Goal: Task Accomplishment & Management: Manage account settings

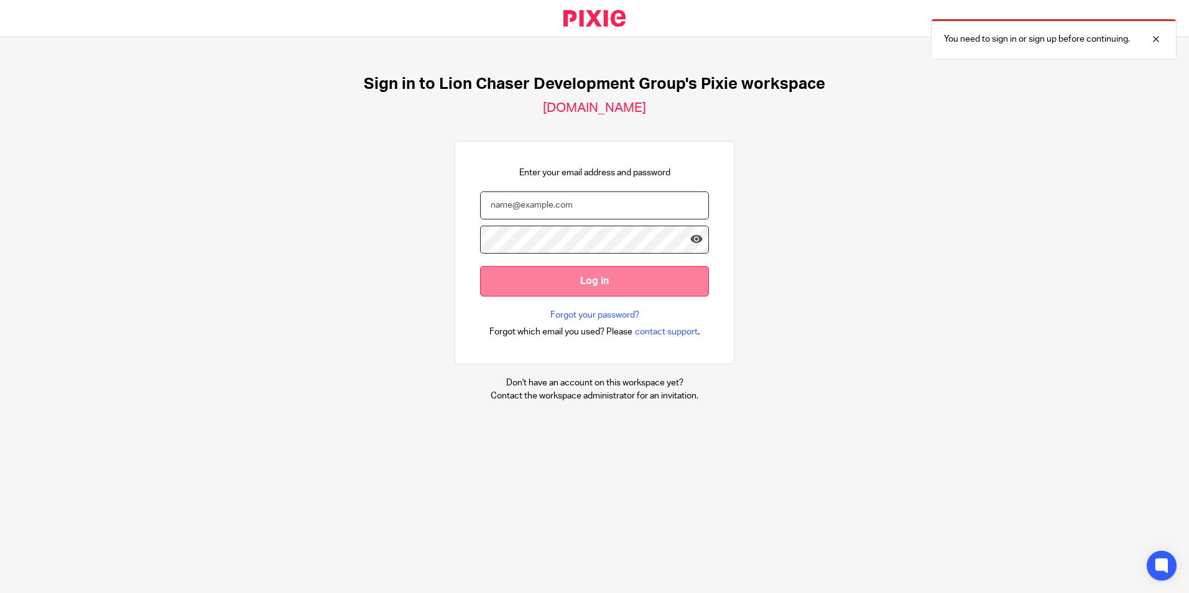
type input "[EMAIL_ADDRESS][DOMAIN_NAME]"
click at [533, 282] on input "Log in" at bounding box center [594, 281] width 229 height 30
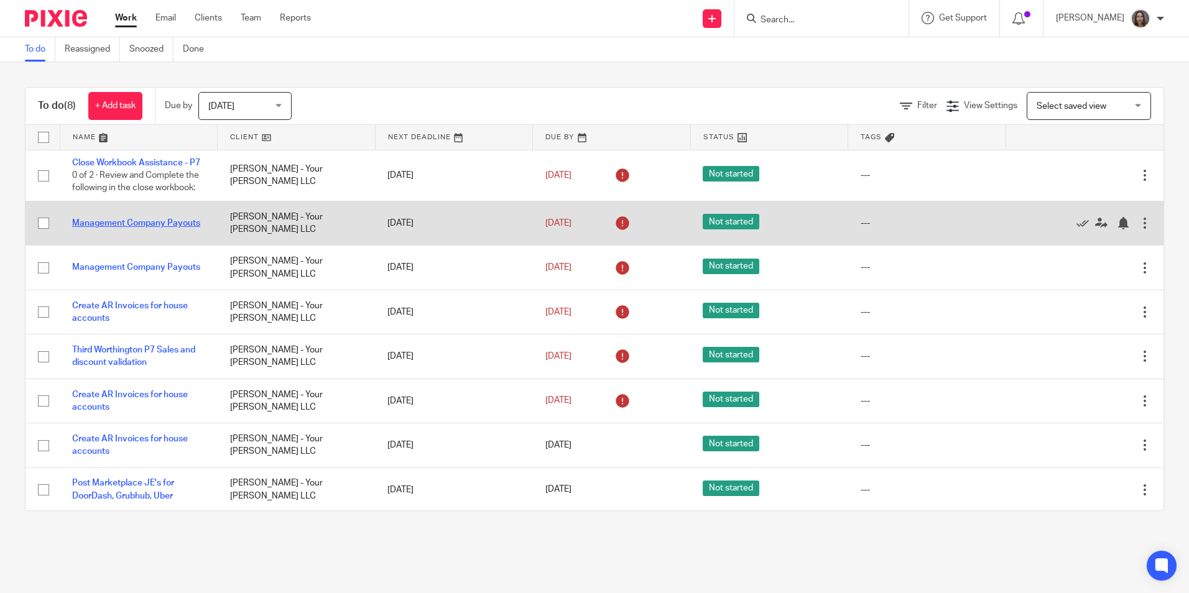
click at [131, 228] on link "Management Company Payouts" at bounding box center [136, 223] width 128 height 9
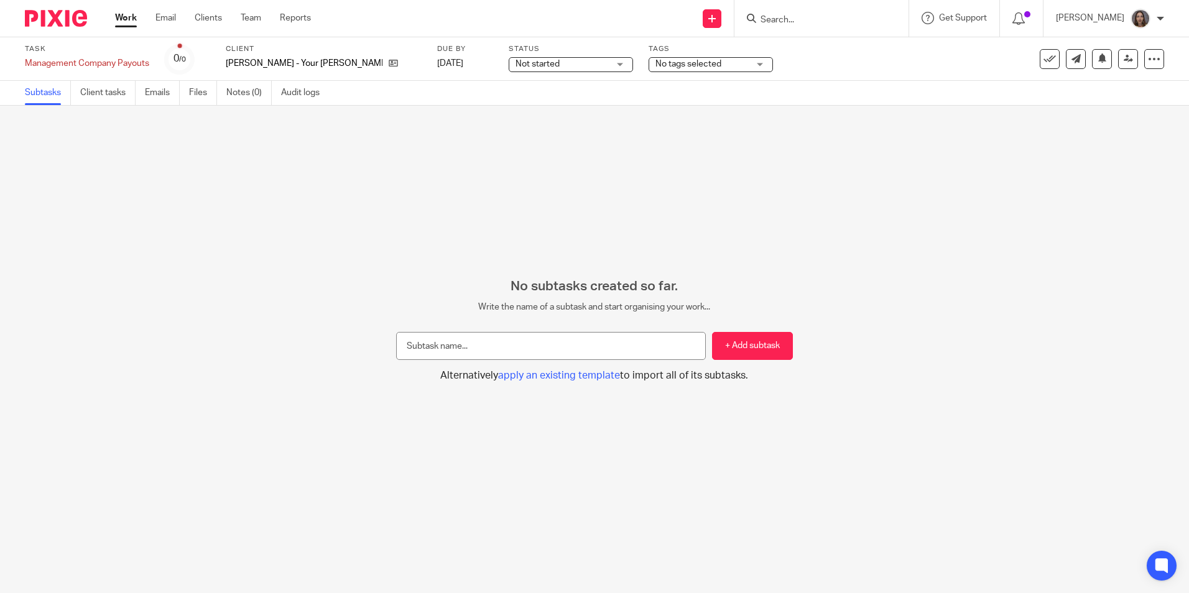
click at [227, 95] on ul "Subtasks Client tasks Emails Files Notes (0) Audit logs" at bounding box center [181, 93] width 313 height 24
click at [234, 94] on link "Notes (0)" at bounding box center [248, 93] width 45 height 24
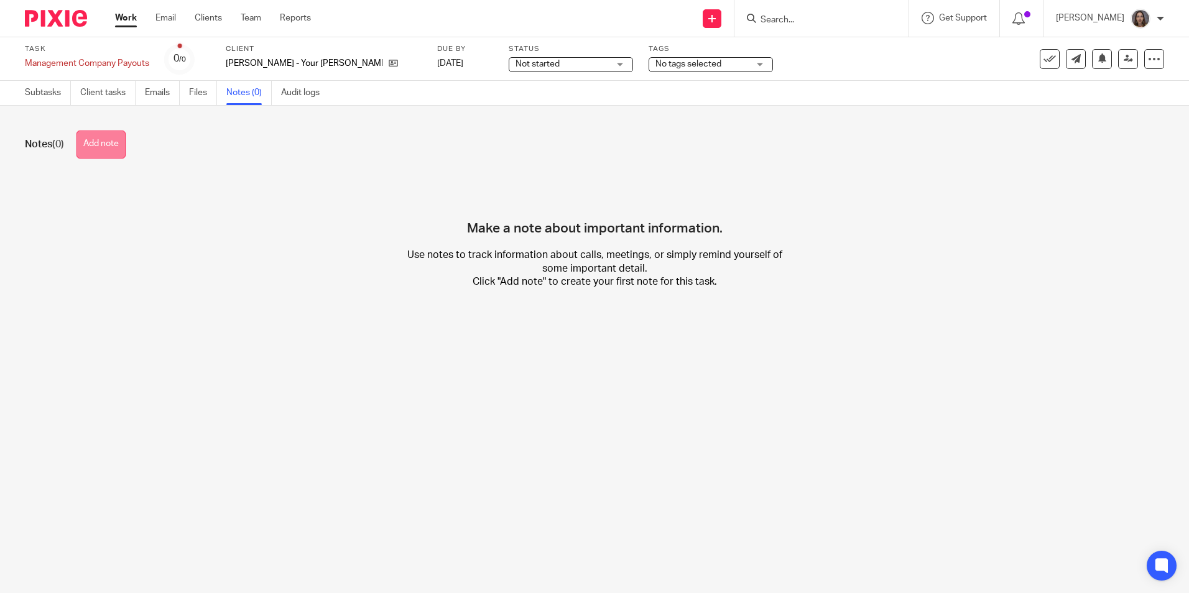
click at [110, 145] on button "Add note" at bounding box center [100, 145] width 49 height 28
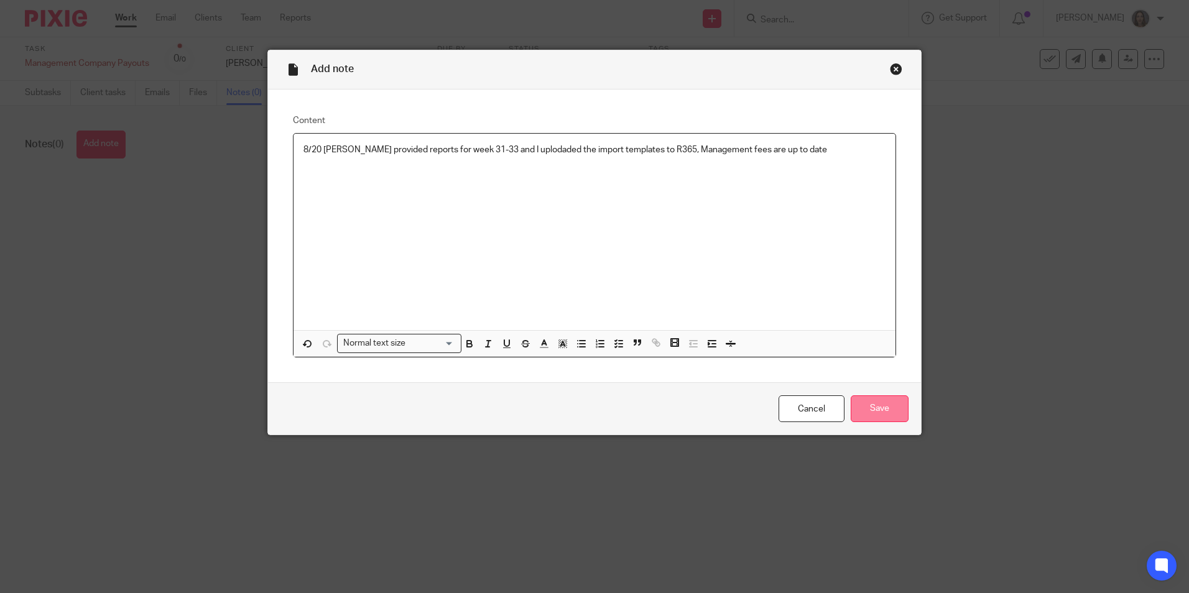
click at [873, 401] on input "Save" at bounding box center [879, 408] width 58 height 27
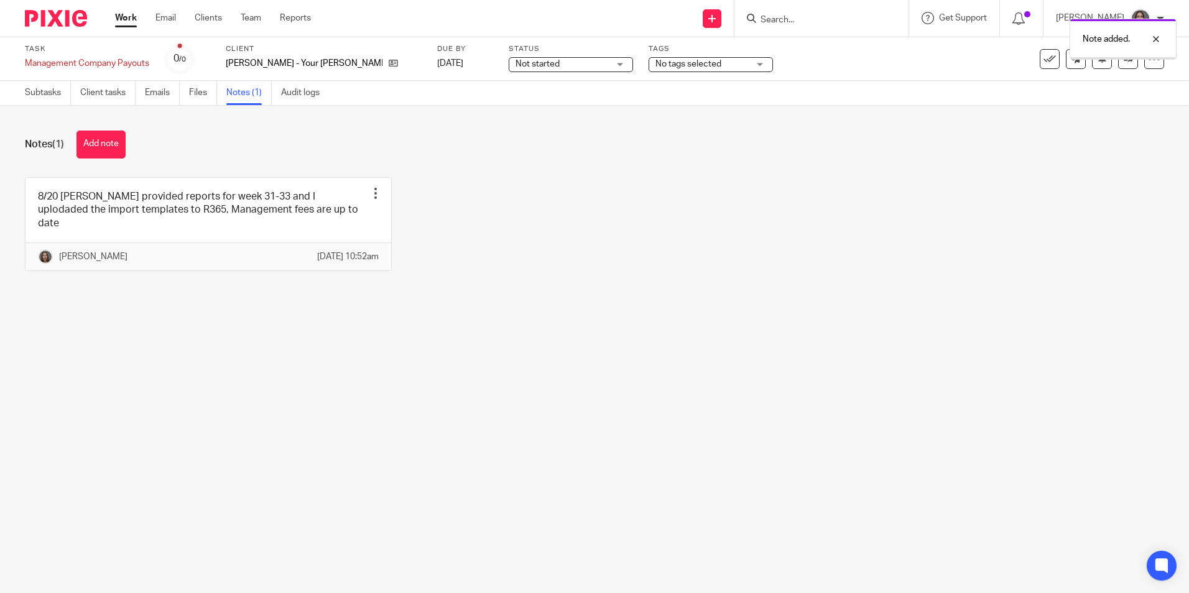
click at [574, 67] on div "Not started Not started" at bounding box center [571, 64] width 124 height 15
click at [541, 109] on li "In progress" at bounding box center [526, 109] width 123 height 25
click at [719, 68] on div "No tags selected" at bounding box center [710, 64] width 124 height 15
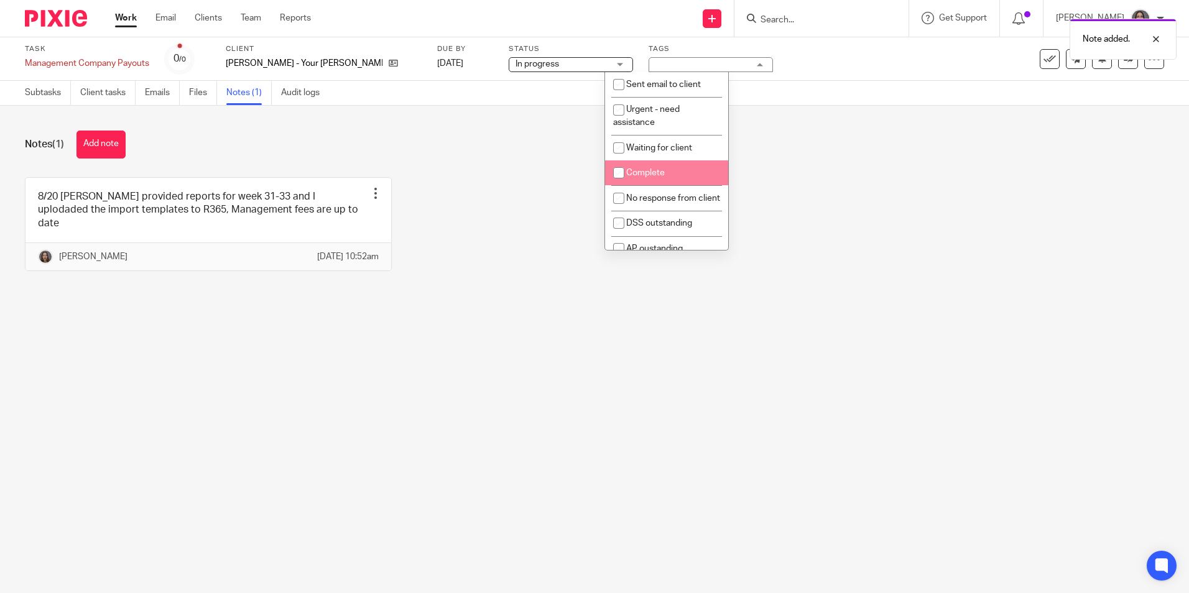
click at [653, 177] on span "Complete" at bounding box center [645, 172] width 39 height 9
checkbox input "true"
click at [1059, 109] on div "Notes (1) Add note 8/20 Linda provided reports for week 31-33 and I uplodaded t…" at bounding box center [594, 210] width 1189 height 209
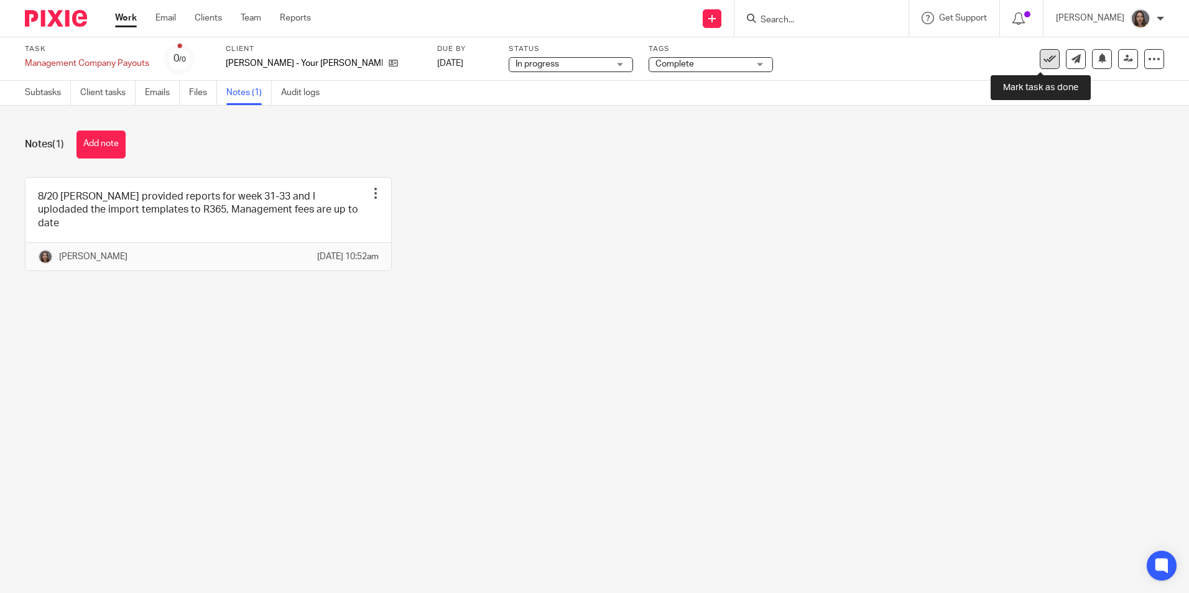
click at [1043, 58] on icon at bounding box center [1049, 59] width 12 height 12
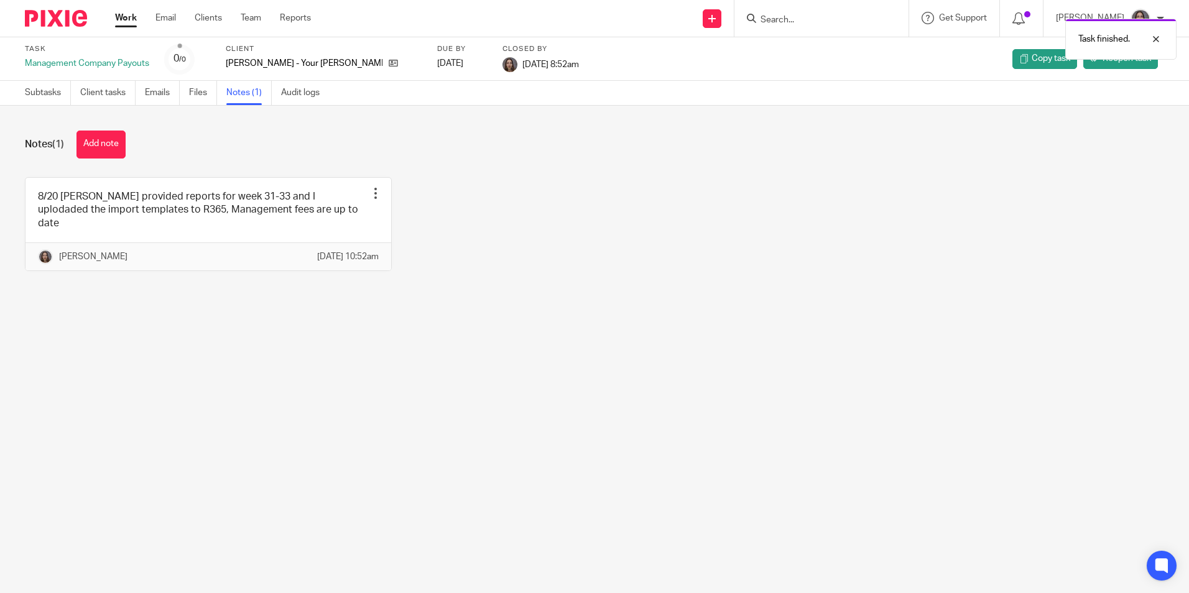
click at [119, 20] on link "Work" at bounding box center [126, 18] width 22 height 12
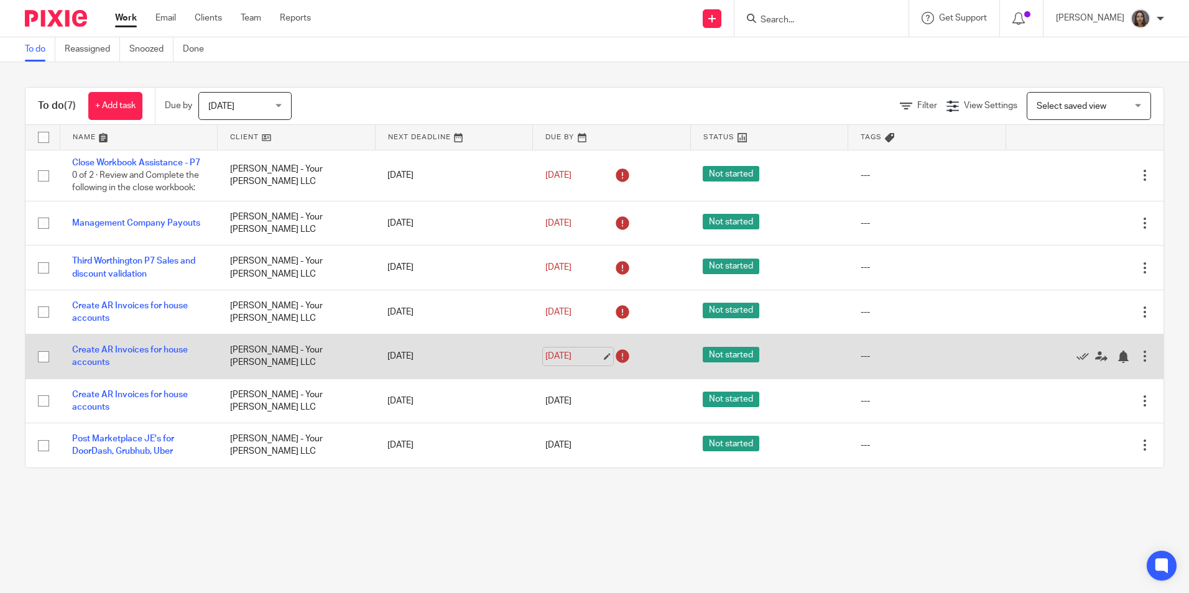
click at [545, 363] on link "[DATE]" at bounding box center [573, 356] width 56 height 13
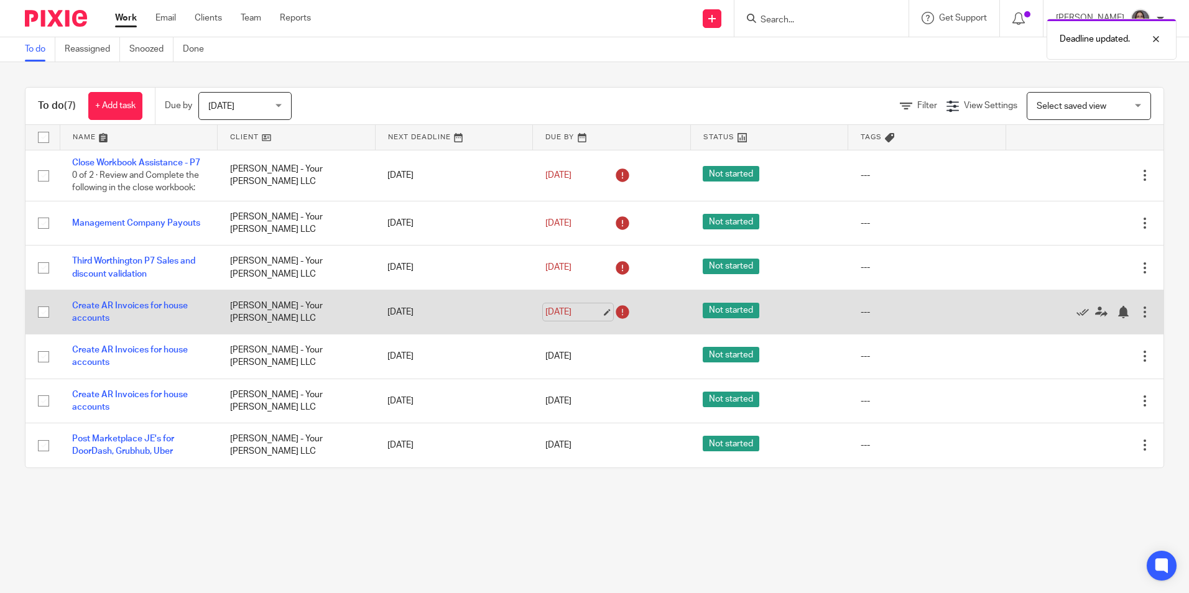
click at [545, 319] on link "[DATE]" at bounding box center [573, 312] width 56 height 13
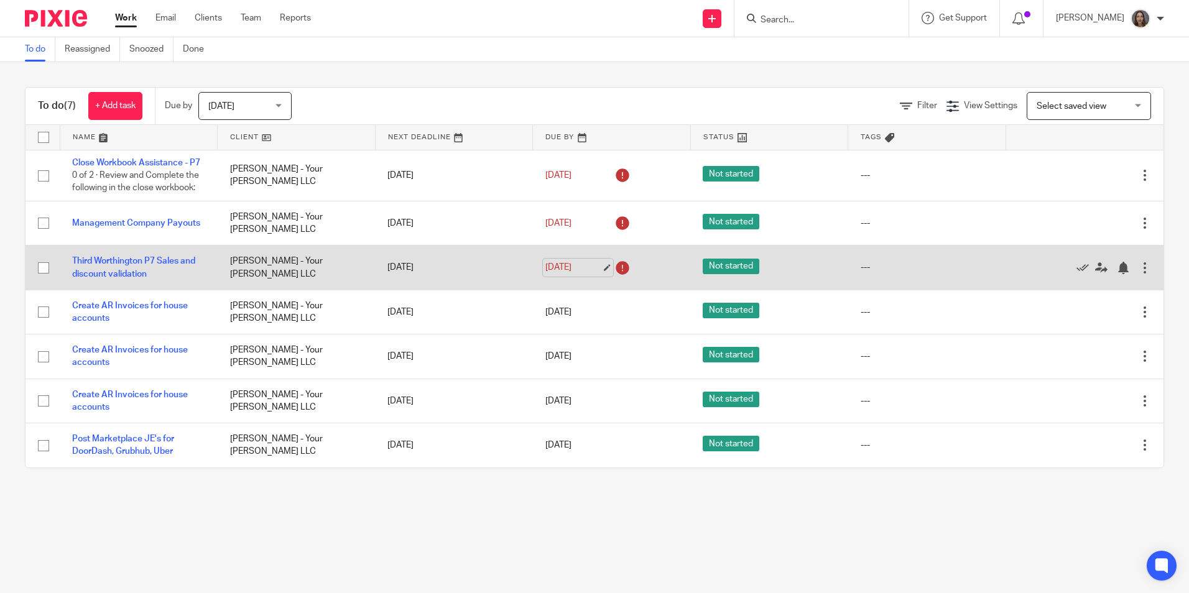
click at [563, 274] on link "Aug 14, 2025" at bounding box center [573, 267] width 56 height 13
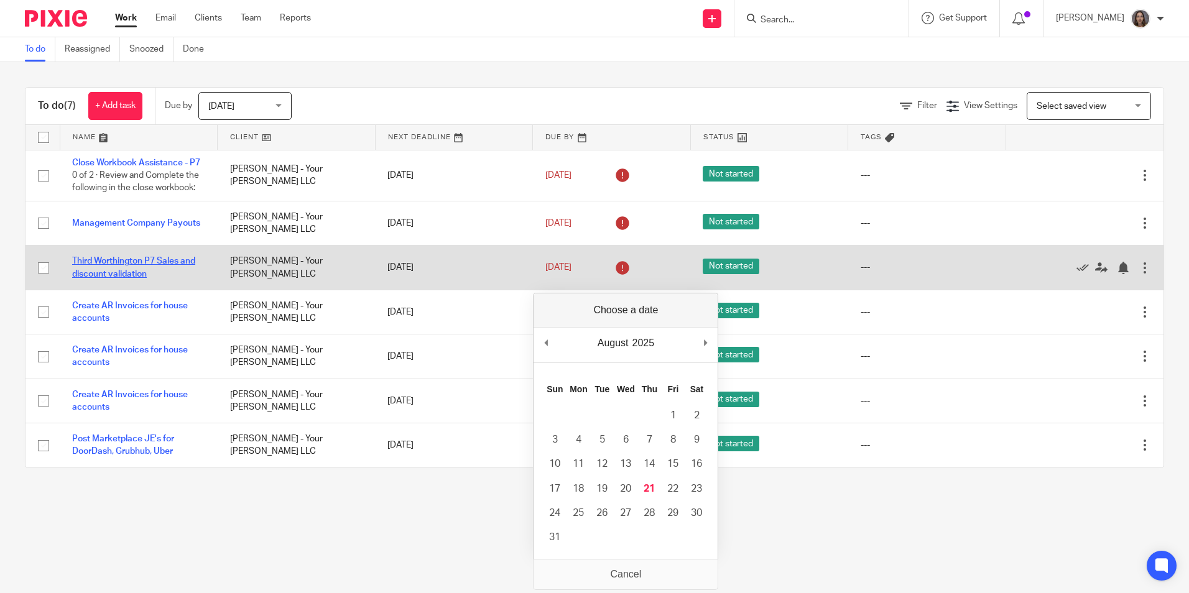
click at [137, 276] on link "Third Worthington P7 Sales and discount validation" at bounding box center [133, 267] width 123 height 21
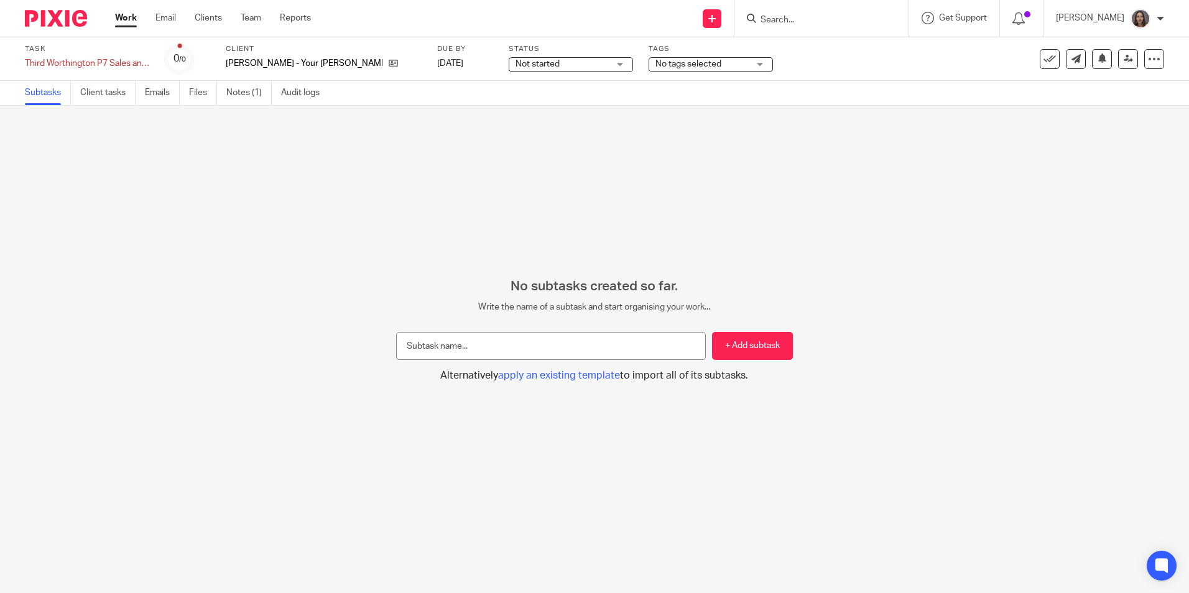
click at [573, 66] on div "Not started Not started" at bounding box center [571, 64] width 124 height 15
click at [509, 106] on span "In progress" at bounding box center [495, 109] width 44 height 9
click at [719, 63] on div "No tags selected" at bounding box center [710, 64] width 124 height 15
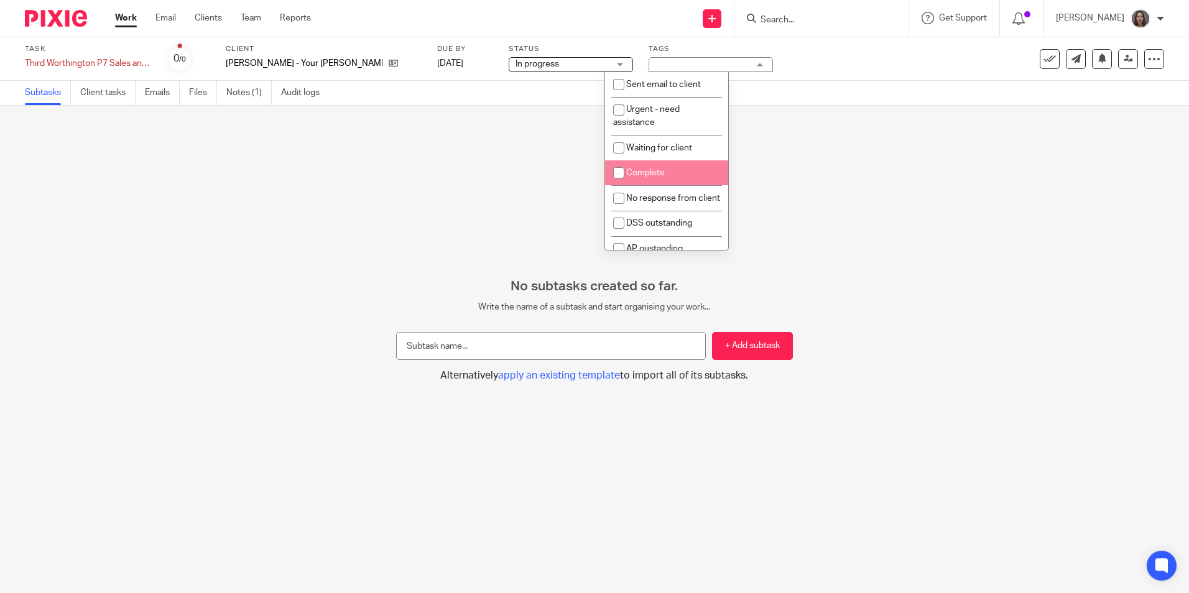
click at [634, 167] on li "Complete" at bounding box center [666, 172] width 123 height 25
checkbox input "true"
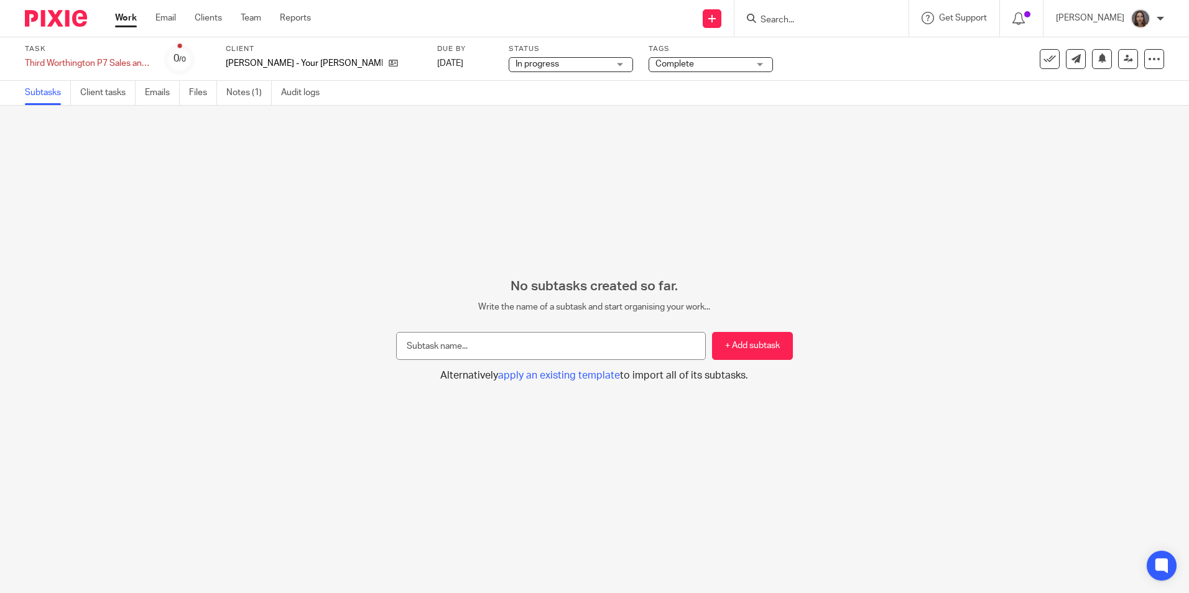
click at [838, 142] on div "No subtasks created so far. Write the name of a subtask and start organising yo…" at bounding box center [594, 349] width 1189 height 487
click at [1043, 58] on icon at bounding box center [1049, 59] width 12 height 12
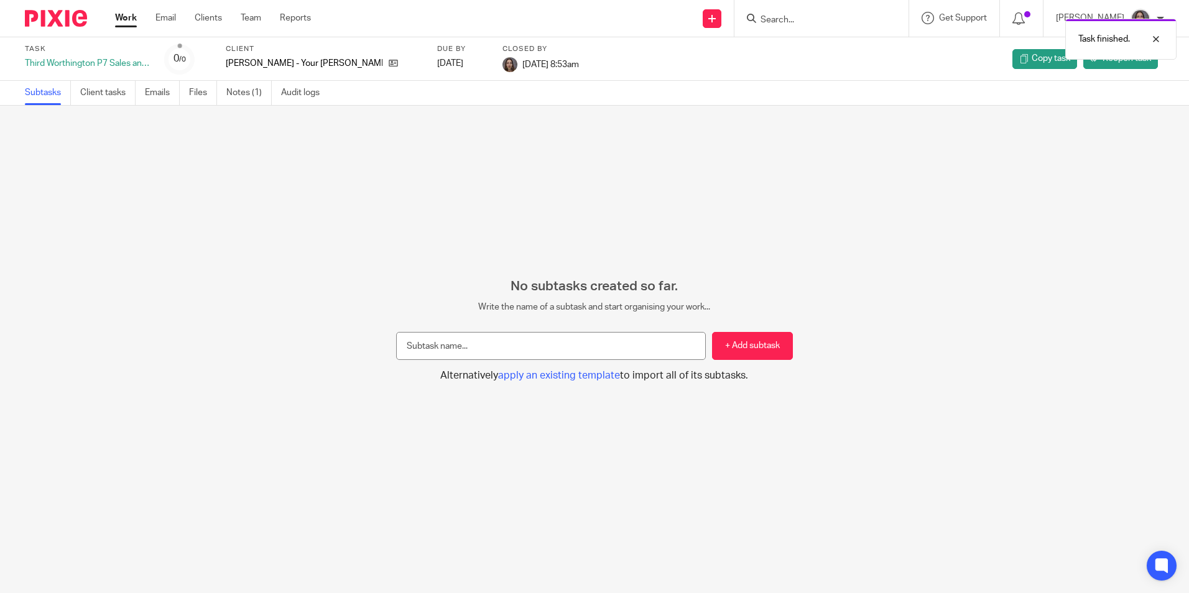
click at [129, 14] on link "Work" at bounding box center [126, 18] width 22 height 12
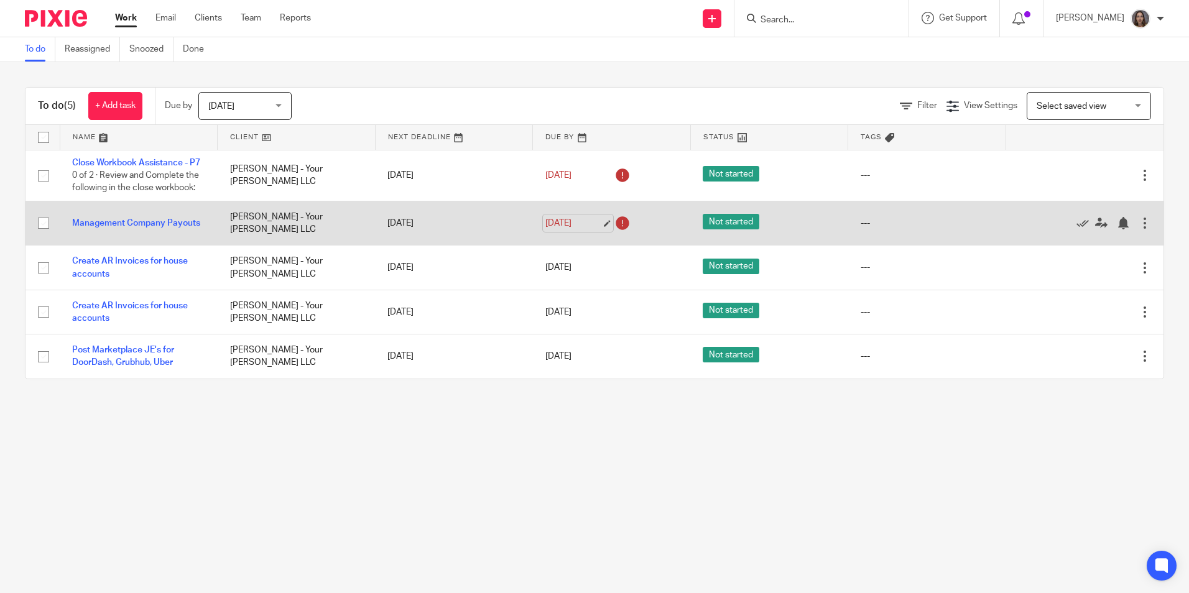
click at [563, 230] on link "[DATE]" at bounding box center [573, 223] width 56 height 13
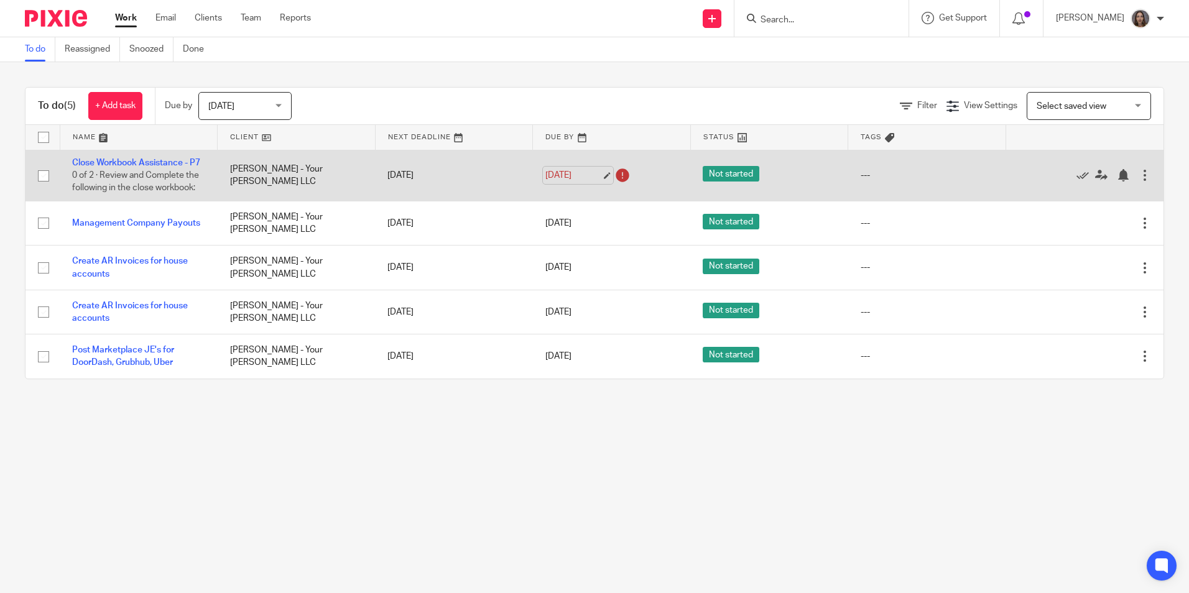
click at [545, 182] on link "[DATE]" at bounding box center [573, 175] width 56 height 13
click at [147, 162] on link "Close Workbook Assistance - P7" at bounding box center [136, 163] width 128 height 9
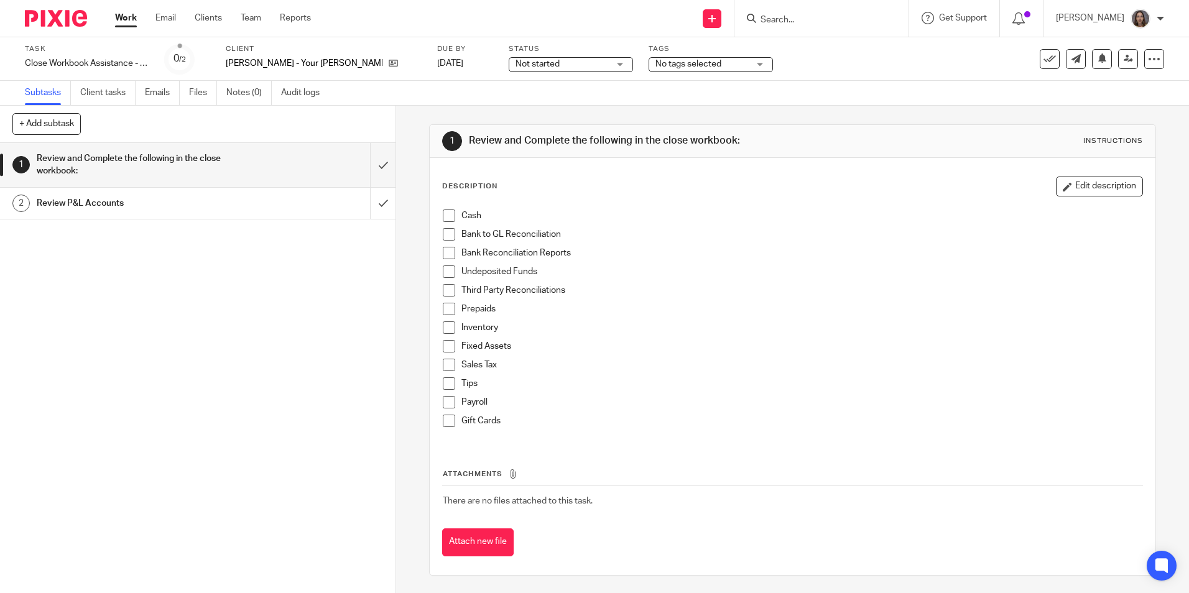
click at [449, 326] on span at bounding box center [449, 327] width 12 height 12
click at [445, 407] on span at bounding box center [449, 402] width 12 height 12
click at [446, 306] on span at bounding box center [449, 309] width 12 height 12
click at [446, 269] on span at bounding box center [449, 271] width 12 height 12
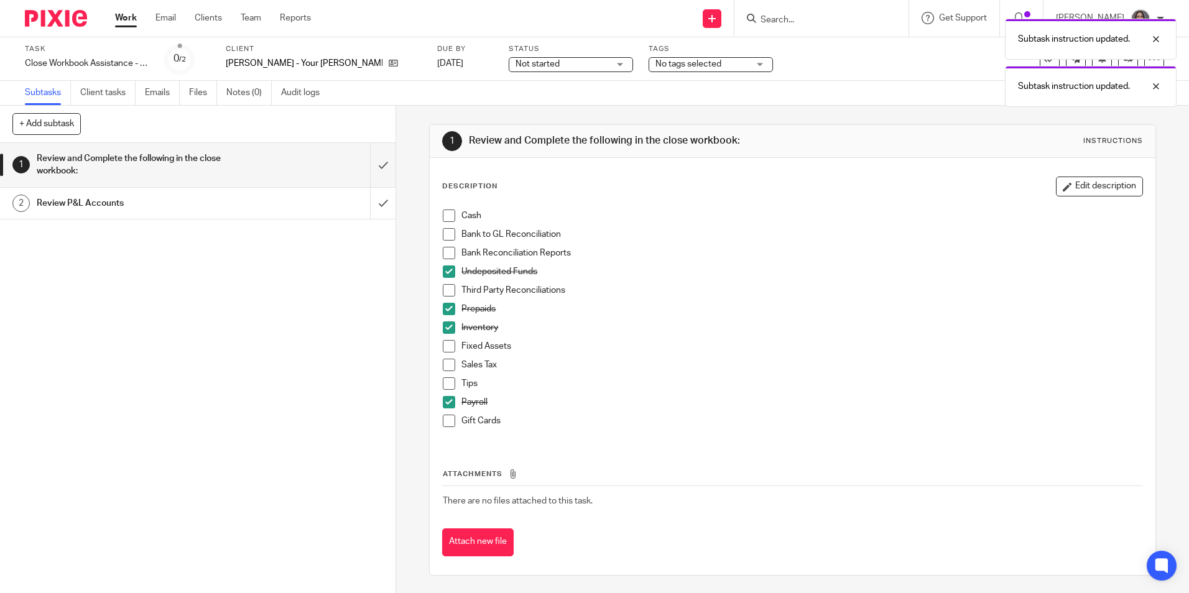
click at [449, 364] on span at bounding box center [449, 365] width 12 height 12
click at [448, 379] on span at bounding box center [449, 383] width 12 height 12
click at [443, 422] on span at bounding box center [449, 421] width 12 height 12
click at [449, 292] on span at bounding box center [449, 290] width 12 height 12
drag, startPoint x: 574, startPoint y: 62, endPoint x: 567, endPoint y: 62, distance: 6.8
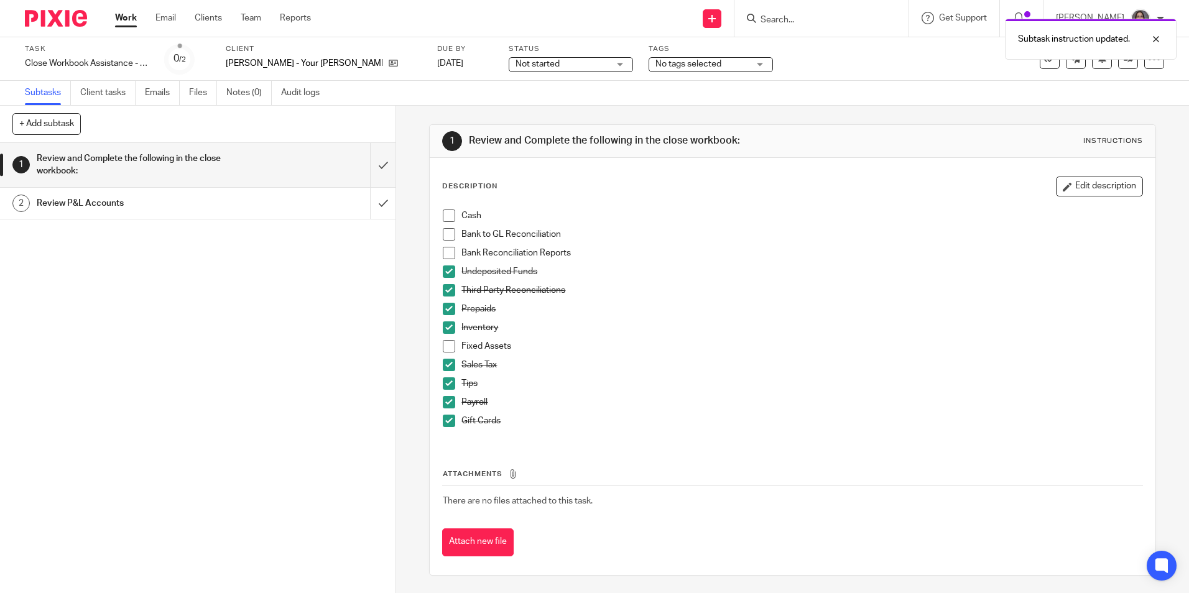
click at [571, 63] on div "Not started Not started" at bounding box center [571, 64] width 124 height 15
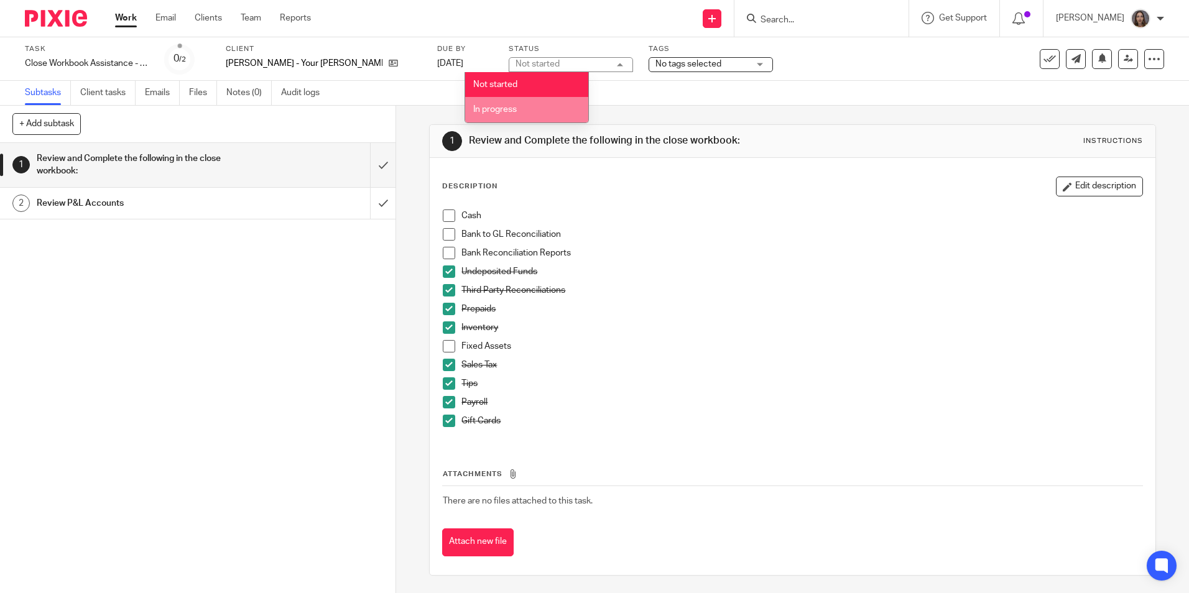
click at [534, 111] on li "In progress" at bounding box center [526, 109] width 123 height 25
